Goal: Task Accomplishment & Management: Use online tool/utility

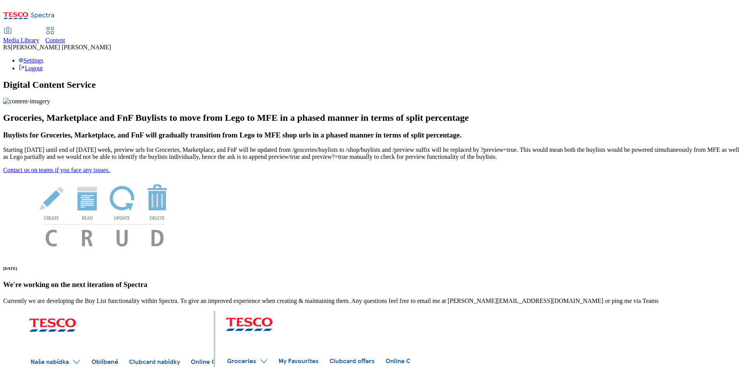
click at [65, 37] on div "Content" at bounding box center [55, 40] width 20 height 7
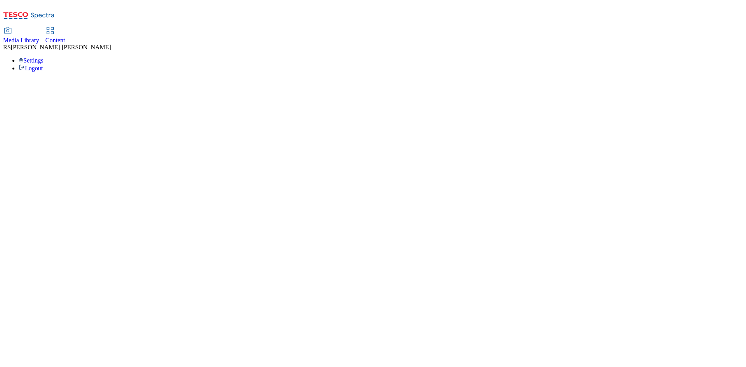
select select "ghs-[GEOGRAPHIC_DATA]"
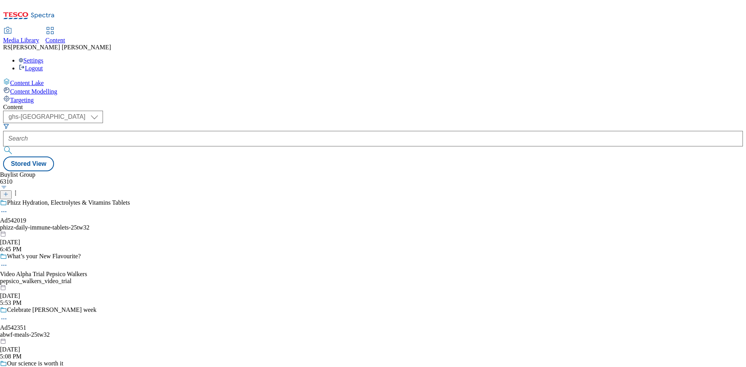
click at [9, 192] on icon at bounding box center [5, 194] width 5 height 5
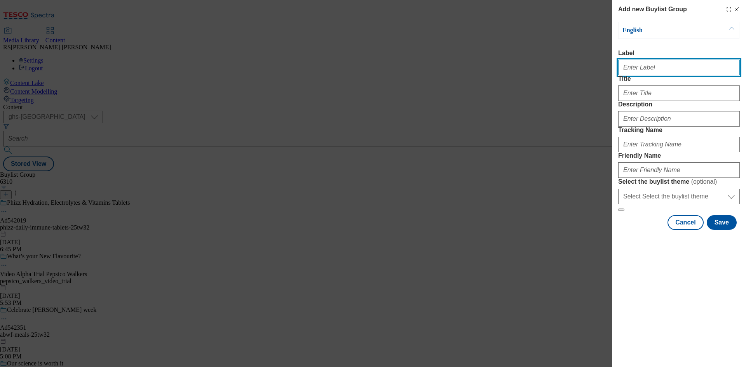
click at [655, 75] on input "Label" at bounding box center [679, 68] width 122 height 16
paste input "541712"
type input "Ad541712"
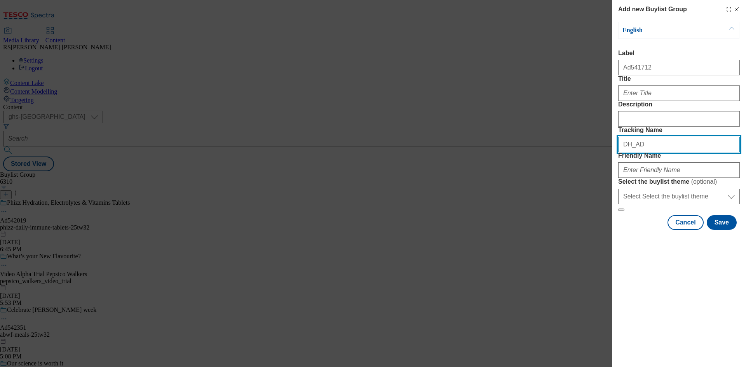
paste input "541712"
type input "DH_AD541712"
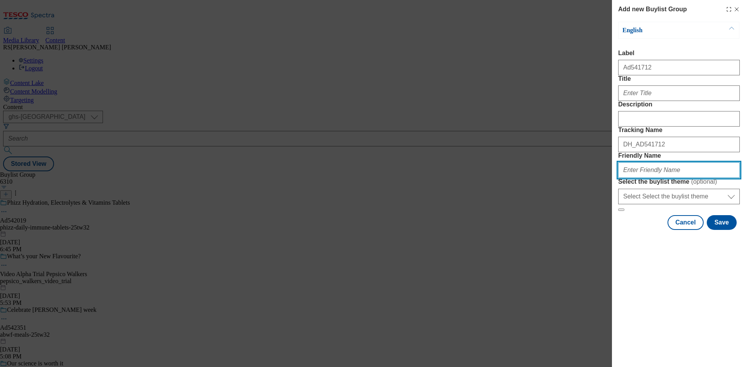
paste input "ab-inbev-modelo-25tw33"
type input "ab-inbev-modelo-25tw33"
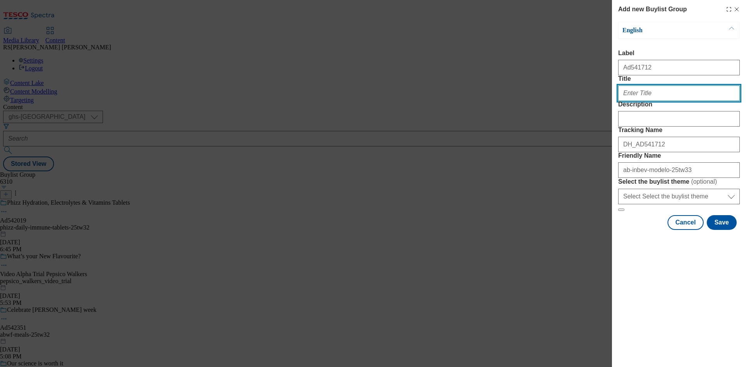
click at [662, 101] on input "Title" at bounding box center [679, 93] width 122 height 16
paste input "Make it especial"
type input "Make it especial"
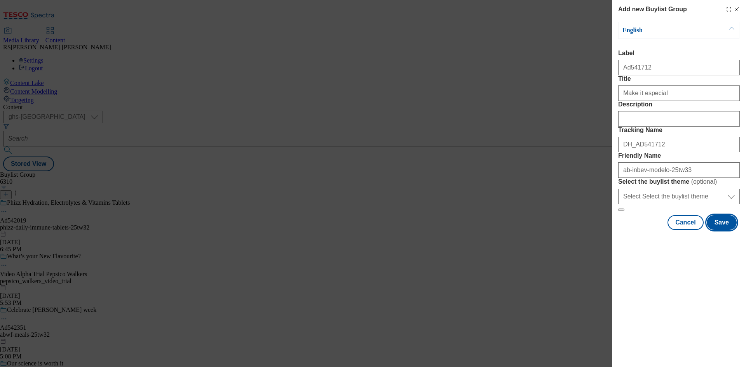
click at [724, 230] on button "Save" at bounding box center [722, 222] width 30 height 15
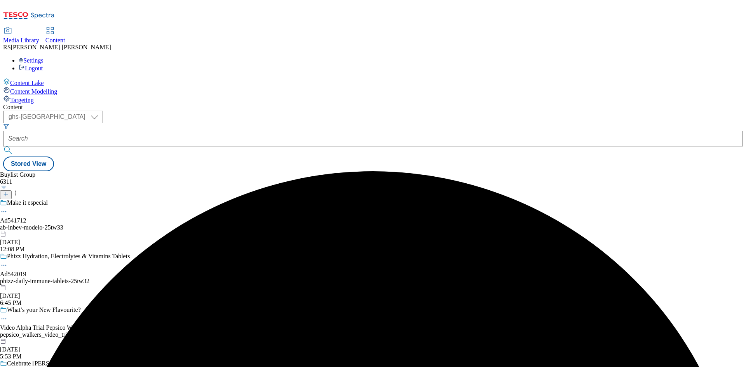
click at [130, 199] on div "Make it especial Ad541712 ab-inbev-modelo-25tw33 [DATE] 12:08 PM" at bounding box center [65, 226] width 130 height 54
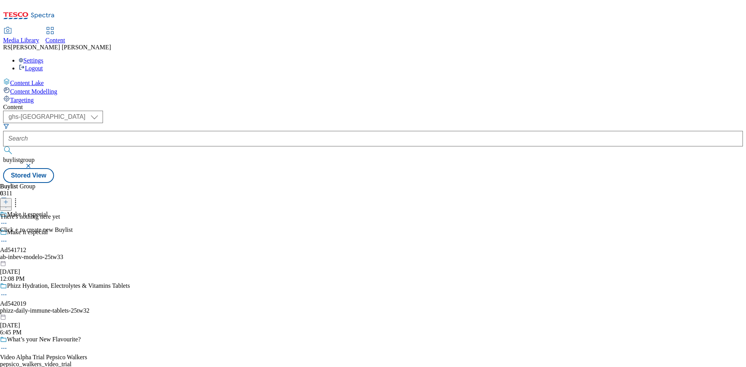
click at [9, 199] on icon at bounding box center [5, 201] width 5 height 5
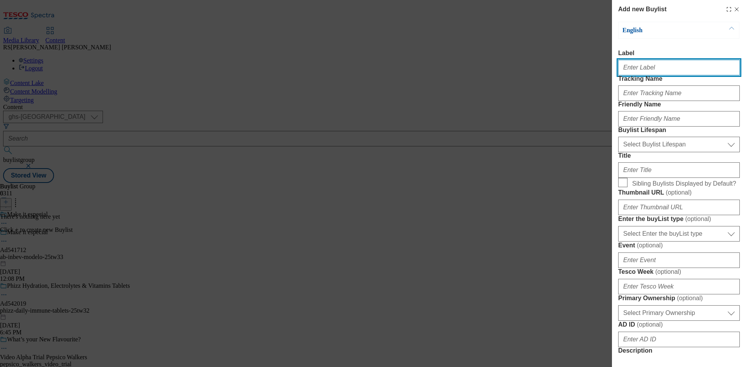
click at [662, 67] on input "Label" at bounding box center [679, 68] width 122 height 16
paste input "541712"
type input "Ad541712"
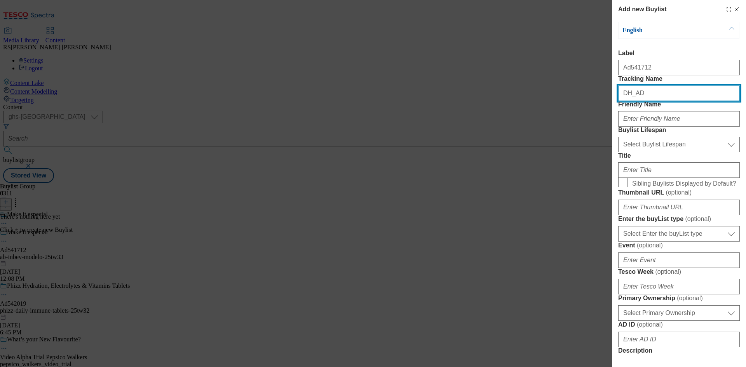
paste input "541712"
type input "DH_AD541712"
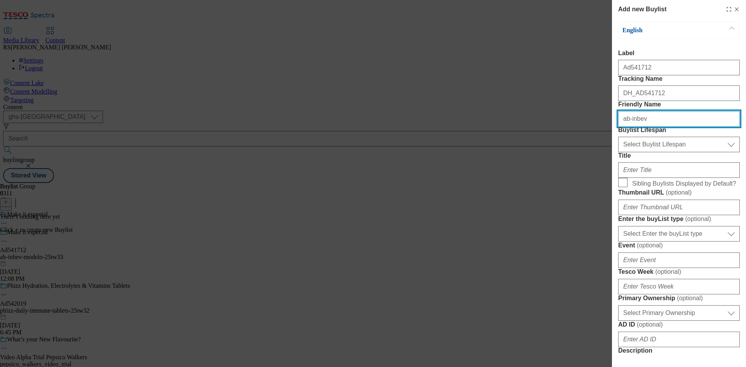
type input "ab-inbev"
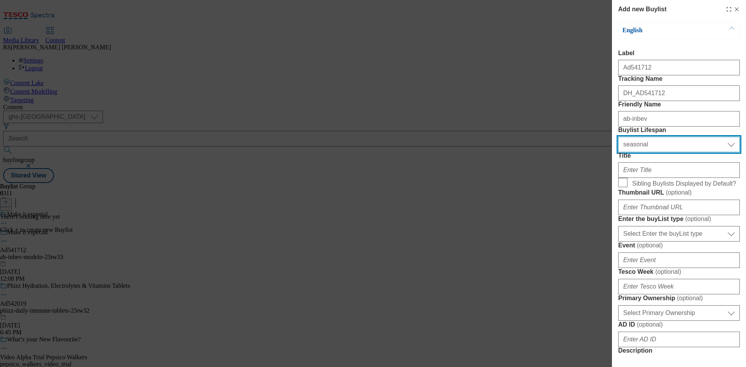
select select "tactical"
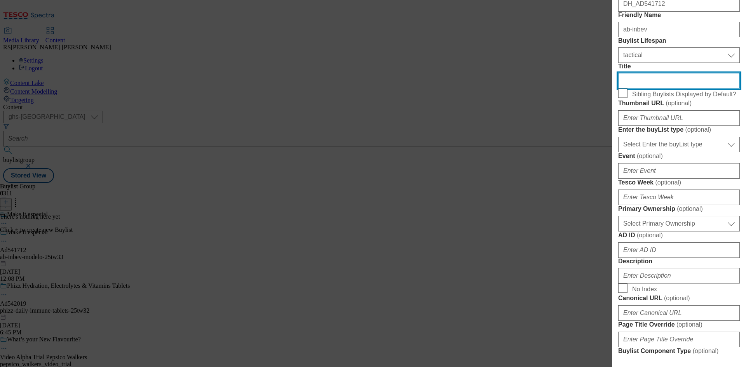
scroll to position [155, 0]
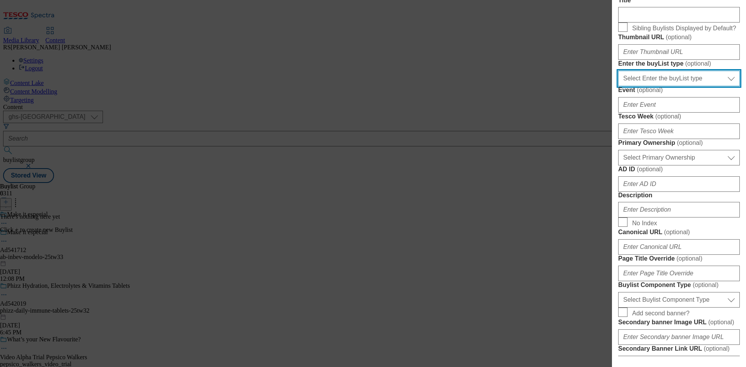
click at [699, 86] on select "Select Enter the buyList type event supplier funded long term >4 weeks supplier…" at bounding box center [679, 79] width 122 height 16
select select "supplier funded short term 1-3 weeks"
click at [618, 86] on select "Select Enter the buyList type event supplier funded long term >4 weeks supplier…" at bounding box center [679, 79] width 122 height 16
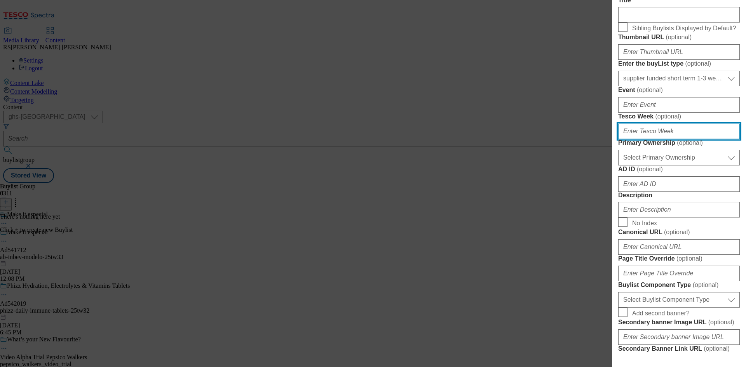
click at [668, 139] on input "Tesco Week ( optional )" at bounding box center [679, 132] width 122 height 16
type input "33"
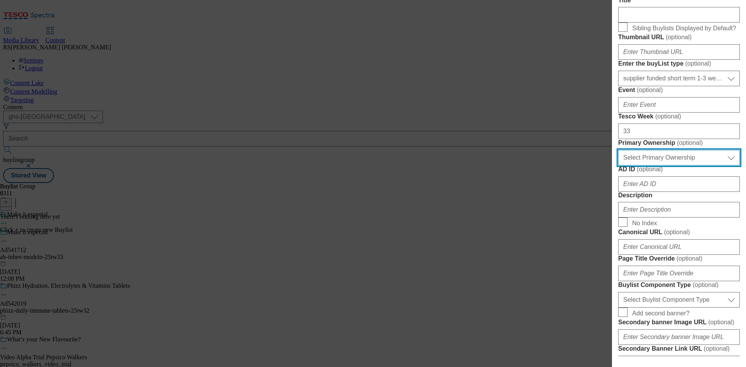
select select "dunnhumby"
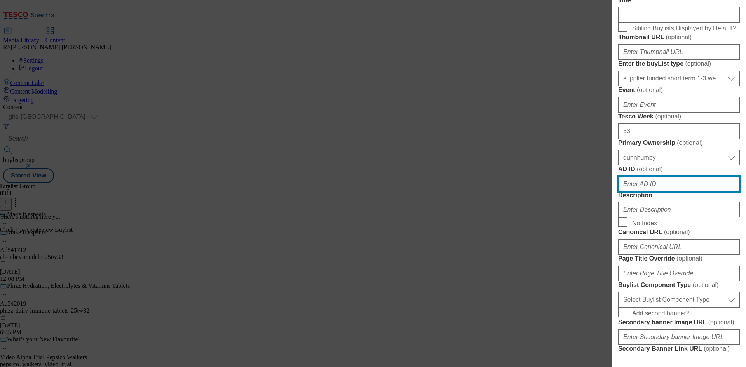
paste input "541712"
type input "541712"
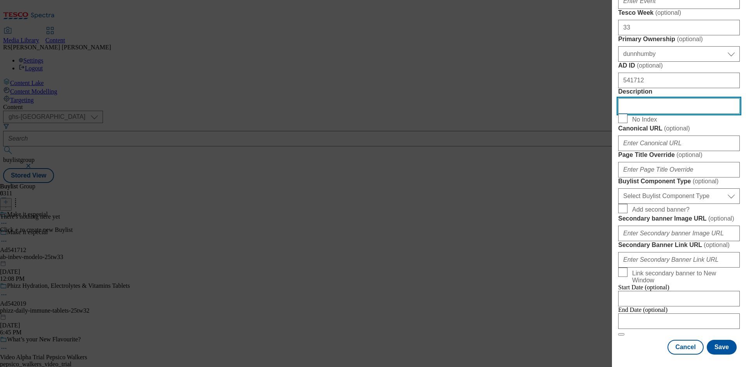
scroll to position [481, 0]
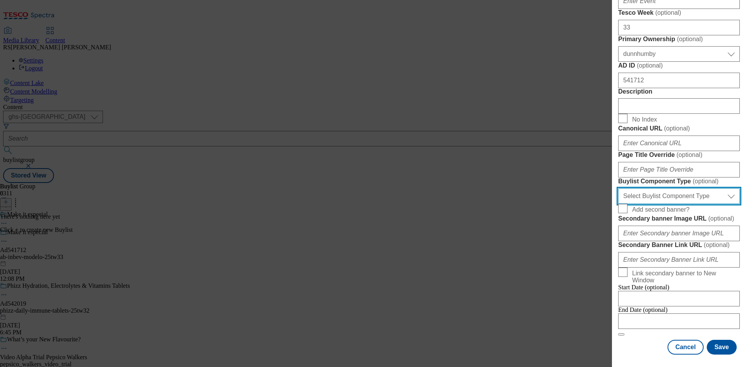
click at [692, 188] on select "Select Buylist Component Type Banner Competition Header Meal" at bounding box center [679, 196] width 122 height 16
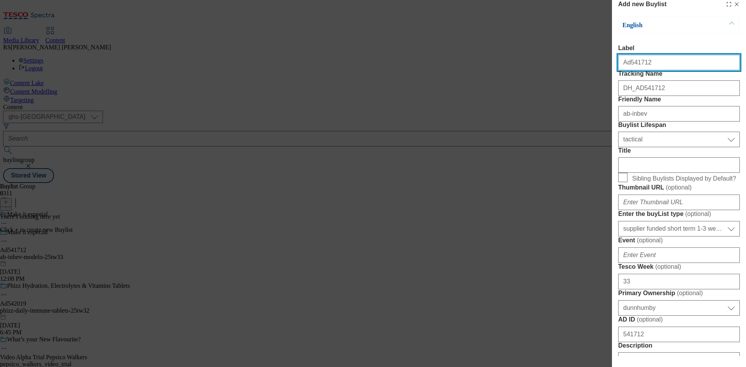
select select "Banner"
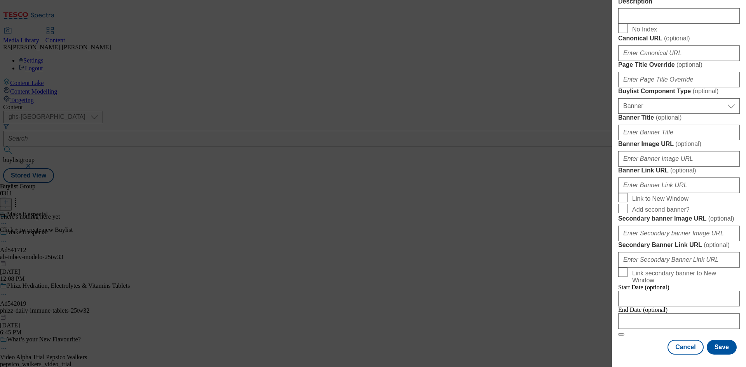
scroll to position [681, 0]
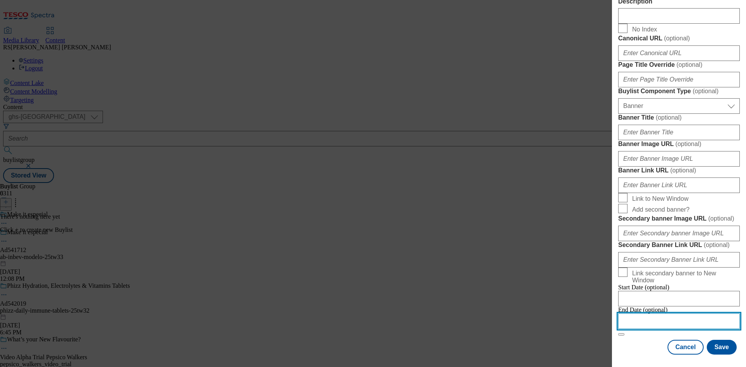
click at [672, 314] on input "Modal" at bounding box center [679, 322] width 122 height 16
select select "2025"
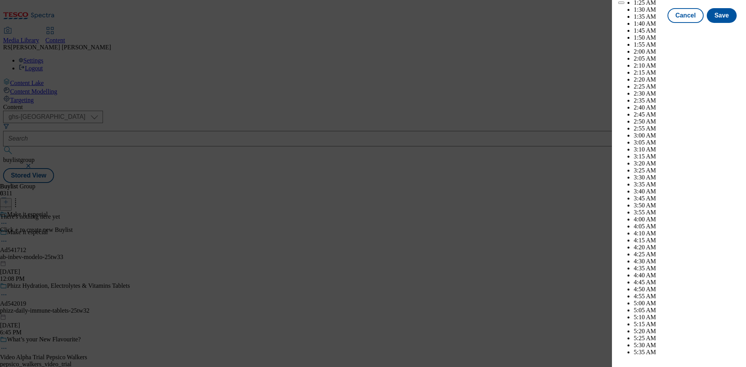
scroll to position [2077, 0]
select select "December"
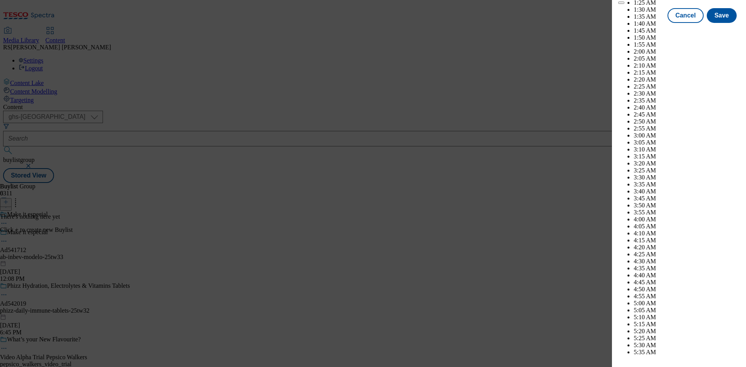
select select "2026"
select select "January"
click at [720, 30] on button "Save" at bounding box center [722, 22] width 30 height 15
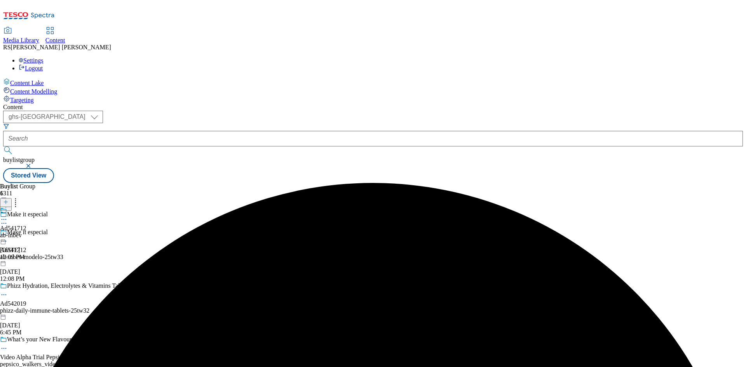
click at [26, 232] on div "ab-inbev" at bounding box center [13, 235] width 26 height 7
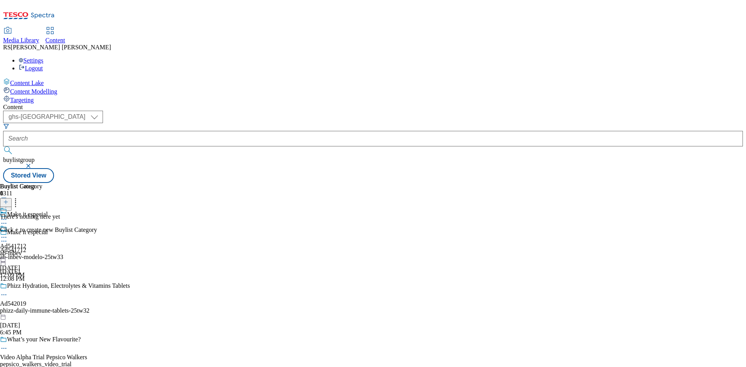
click at [9, 199] on icon at bounding box center [5, 201] width 5 height 5
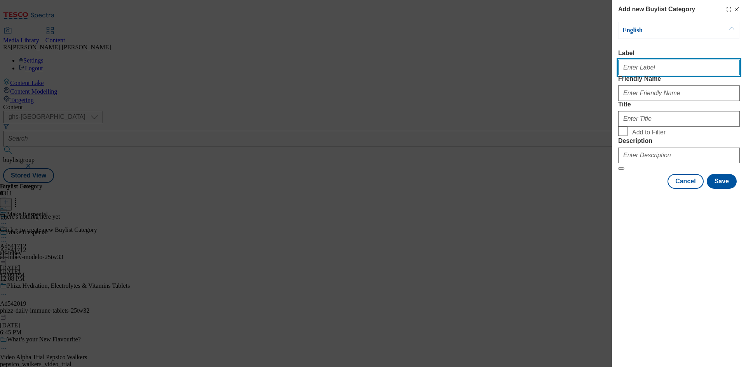
click at [659, 74] on input "Label" at bounding box center [679, 68] width 122 height 16
paste input "541712"
type input "Ad541712"
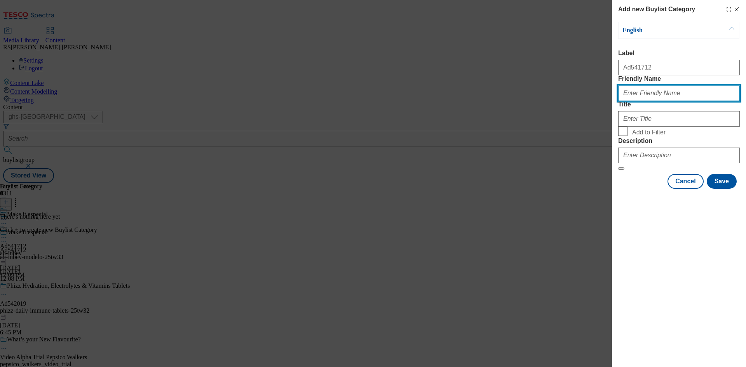
click at [708, 101] on input "Friendly Name" at bounding box center [679, 93] width 122 height 16
paste input "ab-inbev-modelo"
type input "ab-inbev-modelo"
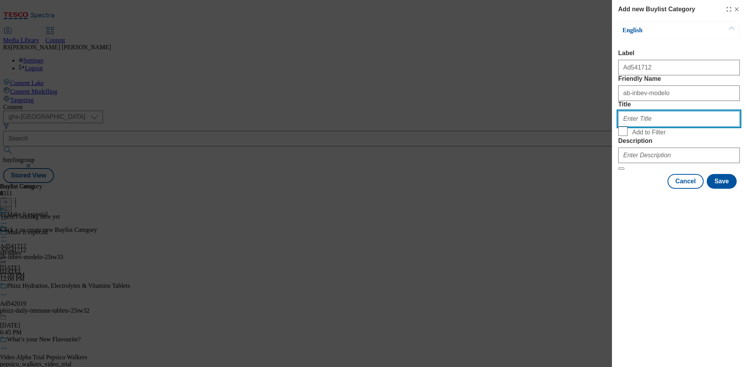
paste input "AB Inbev"
type input "AB Inbev"
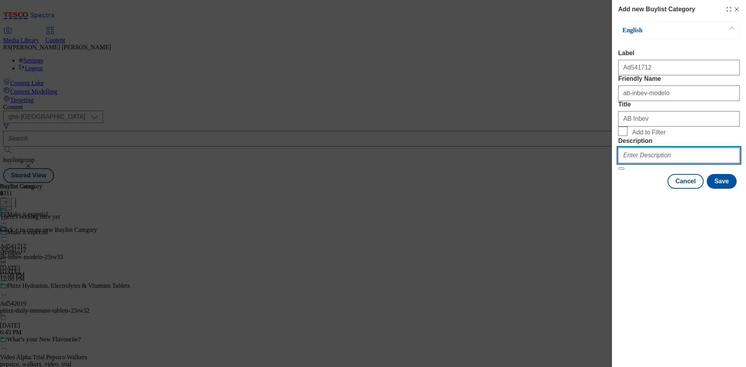
click at [665, 163] on input "Description" at bounding box center [679, 156] width 122 height 16
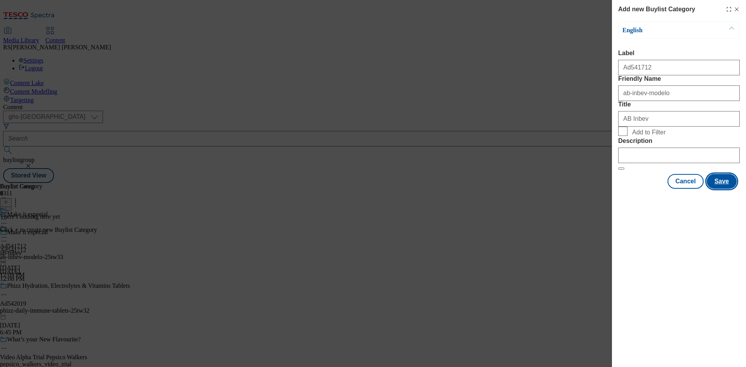
click at [722, 189] on button "Save" at bounding box center [722, 181] width 30 height 15
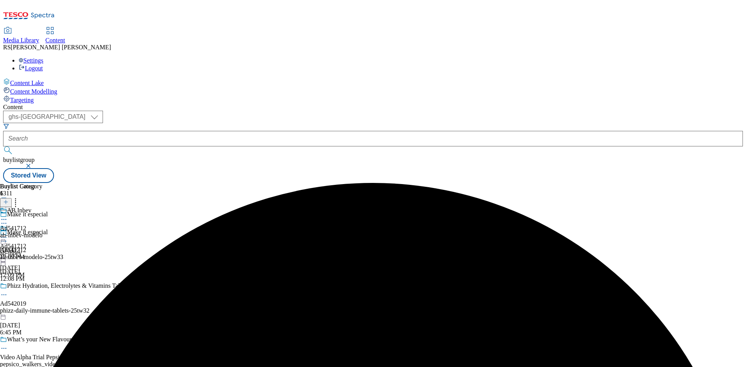
click at [42, 232] on div "ab-inbev-modelo" at bounding box center [21, 235] width 42 height 7
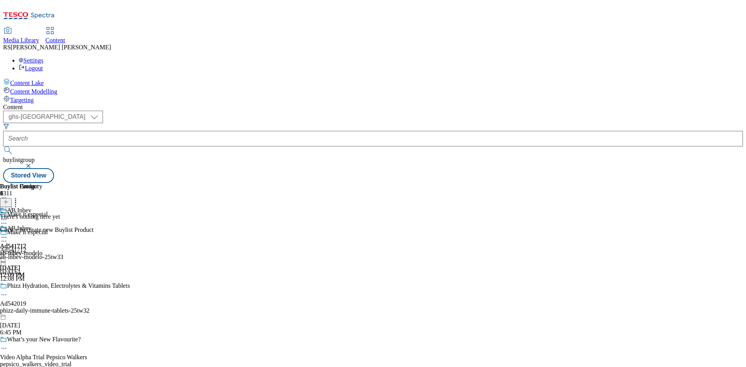
click at [9, 199] on icon at bounding box center [5, 201] width 5 height 5
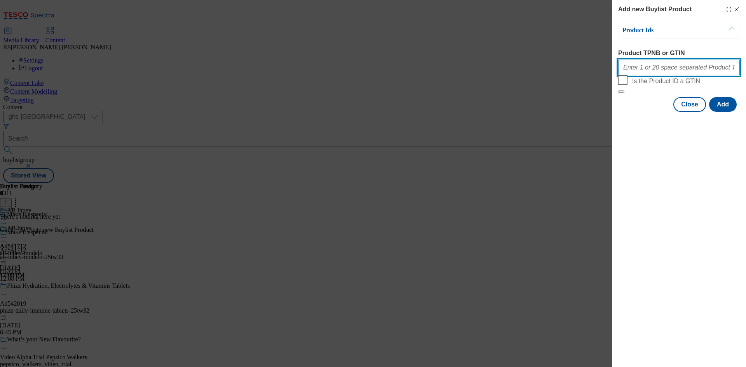
click at [674, 74] on input "Product TPNB or GTIN" at bounding box center [679, 68] width 122 height 16
paste input "96929247 81757939 96972102"
type input "96929247 81757939 96972102"
click at [726, 112] on button "Add" at bounding box center [723, 104] width 28 height 15
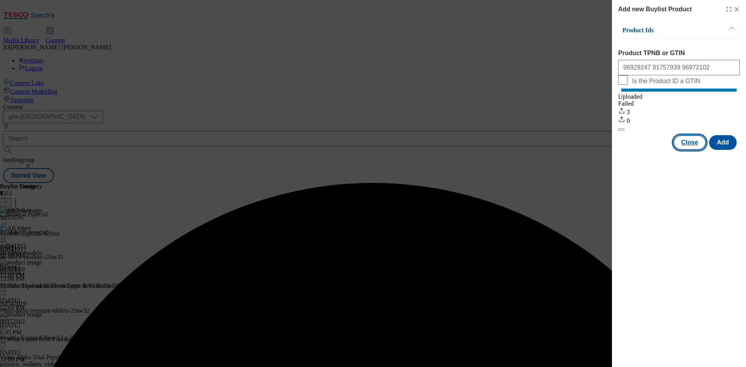
click at [693, 150] on button "Close" at bounding box center [689, 142] width 33 height 15
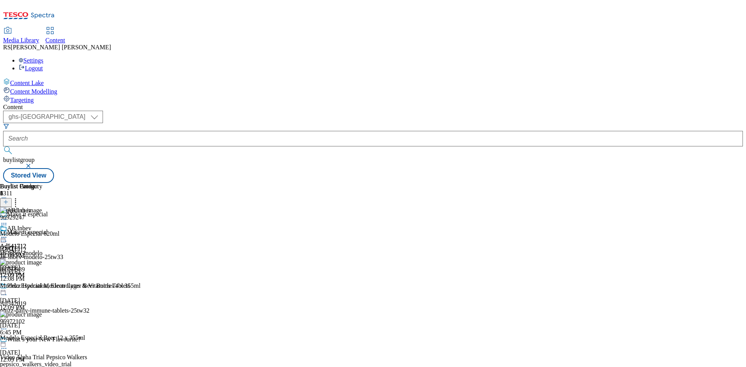
click at [8, 237] on icon at bounding box center [4, 241] width 8 height 8
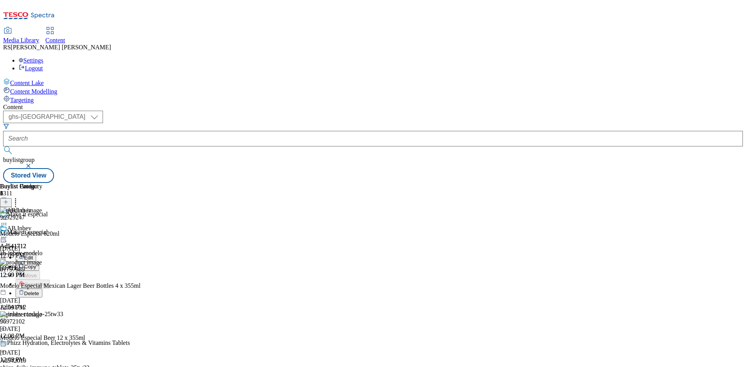
click at [33, 255] on span "Edit" at bounding box center [28, 258] width 9 height 6
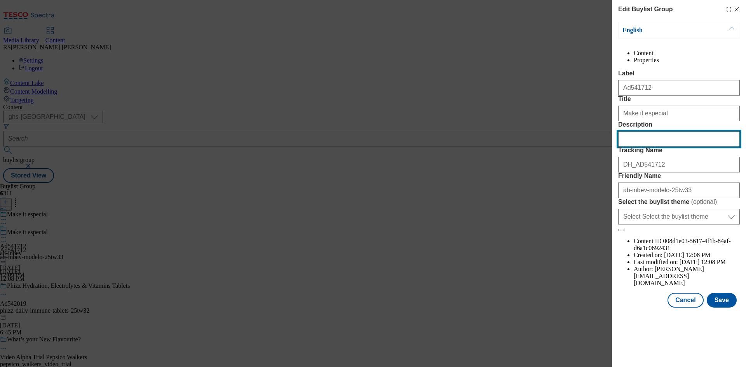
drag, startPoint x: 671, startPoint y: 181, endPoint x: 471, endPoint y: 179, distance: 200.5
click at [471, 179] on div "Edit Buylist Group English Content Properties Label Ad541712 Title Make it espe…" at bounding box center [373, 183] width 746 height 367
paste input "Modelo Especial 620ml"
type input "Modelo Especial 620ml"
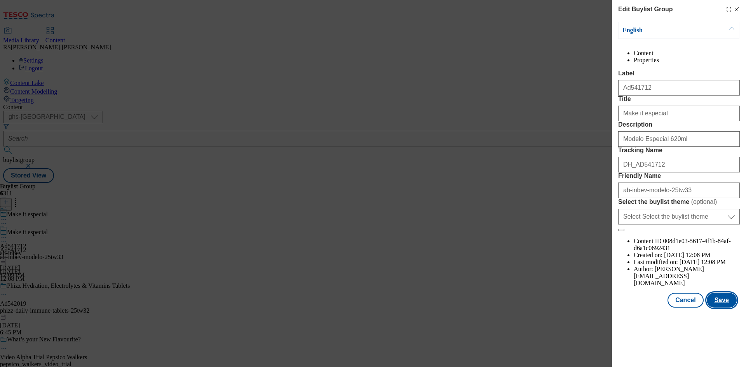
click at [725, 308] on button "Save" at bounding box center [722, 300] width 30 height 15
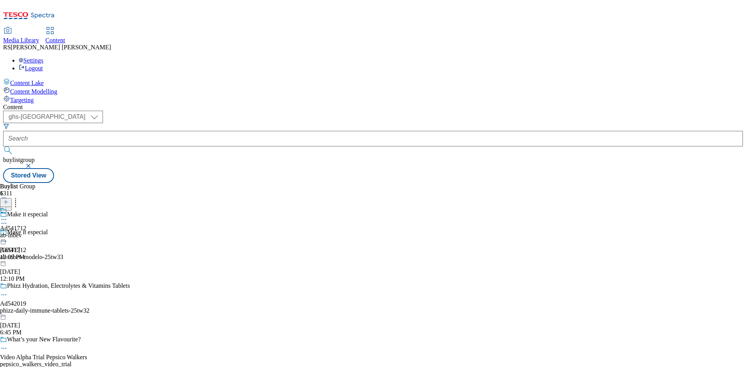
click at [8, 216] on icon at bounding box center [4, 220] width 8 height 8
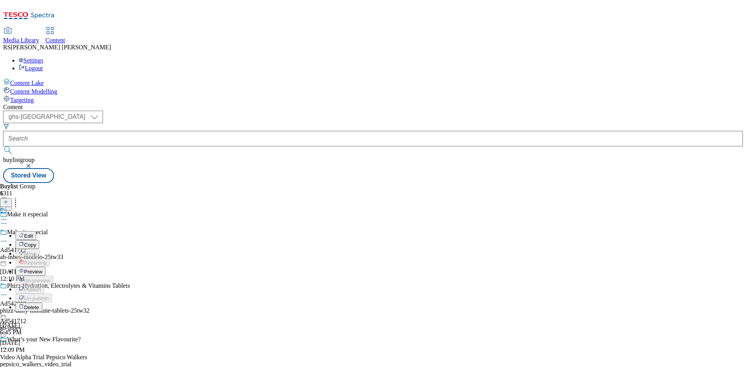
click at [33, 233] on span "Edit" at bounding box center [28, 236] width 9 height 6
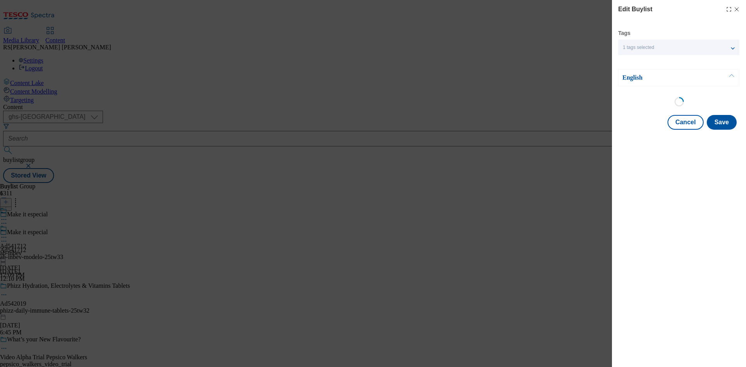
select select "tactical"
select select "supplier funded short term 1-3 weeks"
select select "dunnhumby"
select select "Banner"
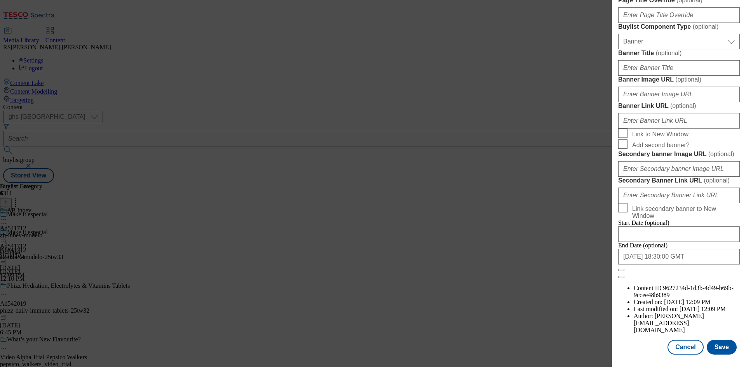
scroll to position [505, 0]
drag, startPoint x: 669, startPoint y: 96, endPoint x: 563, endPoint y: 97, distance: 106.1
click at [563, 97] on div "Edit Buylist Tags 1 tags selected buylist English Content Properties Label Ad54…" at bounding box center [373, 183] width 746 height 367
paste input "Modelo Especial 620ml"
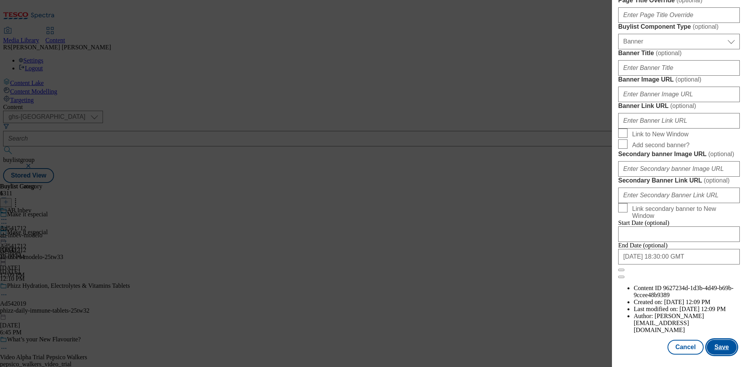
type input "Modelo Especial 620ml"
click at [725, 345] on button "Save" at bounding box center [722, 347] width 30 height 15
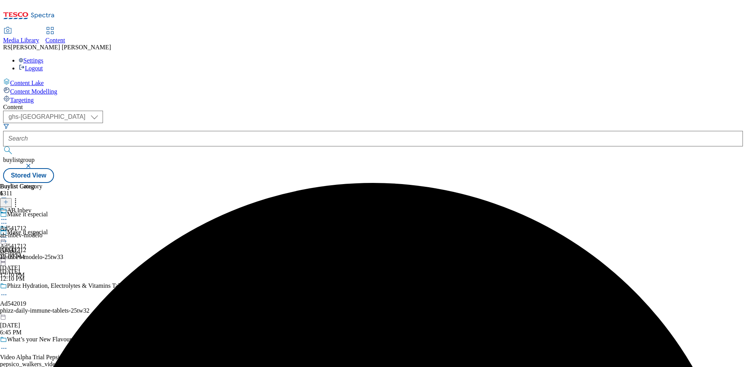
click at [8, 216] on icon at bounding box center [4, 220] width 8 height 8
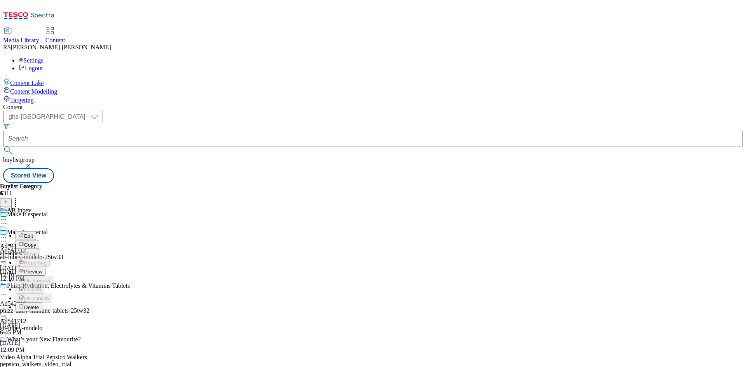
click at [36, 231] on button "Edit" at bounding box center [26, 235] width 21 height 9
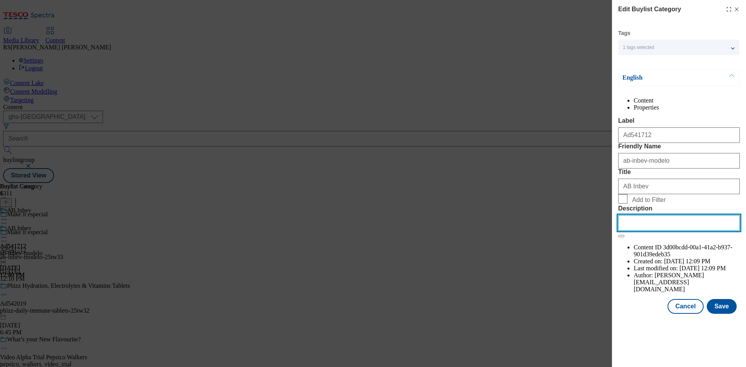
click at [673, 231] on input "Description" at bounding box center [679, 223] width 122 height 16
paste input "Modelo Especial 620ml"
type input "Modelo Especial 620ml"
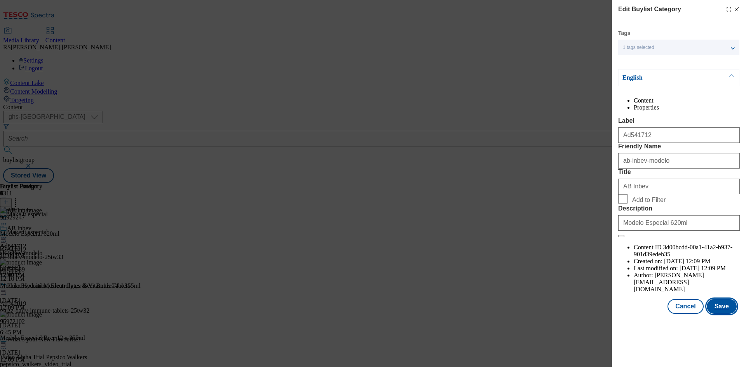
click at [725, 314] on button "Save" at bounding box center [722, 306] width 30 height 15
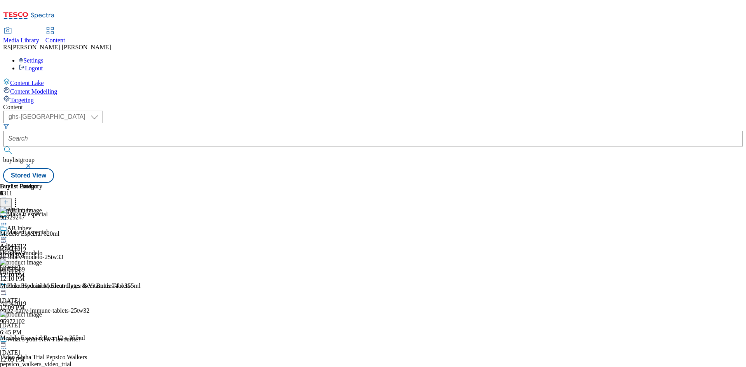
click at [8, 234] on icon at bounding box center [4, 238] width 8 height 8
click at [42, 287] on span "Preview" at bounding box center [33, 290] width 18 height 6
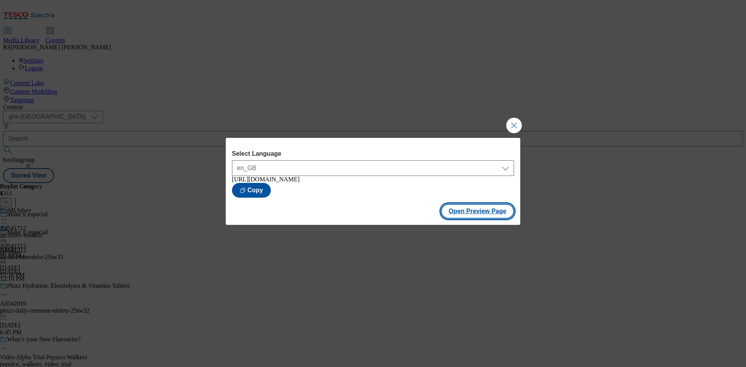
click at [483, 214] on button "Open Preview Page" at bounding box center [477, 211] width 73 height 15
click at [511, 127] on button "Close Modal" at bounding box center [514, 126] width 16 height 16
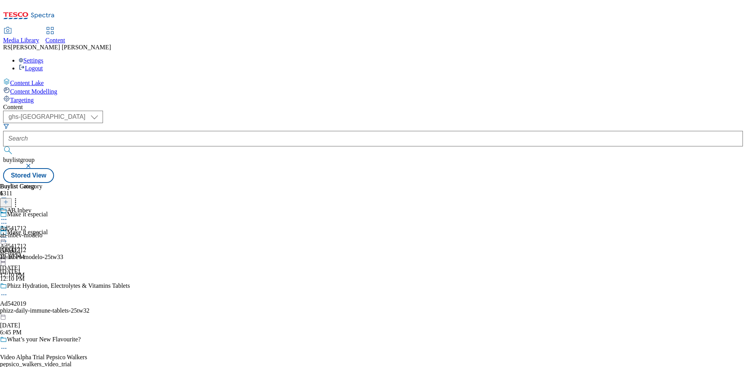
click at [8, 234] on icon at bounding box center [4, 238] width 8 height 8
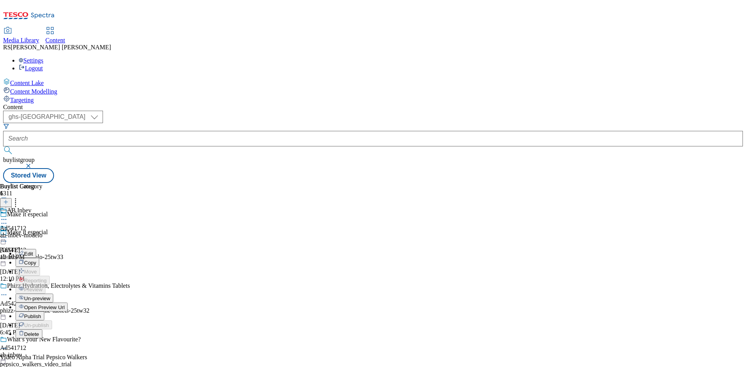
click at [41, 314] on span "Publish" at bounding box center [32, 317] width 17 height 6
